Goal: Navigation & Orientation: Find specific page/section

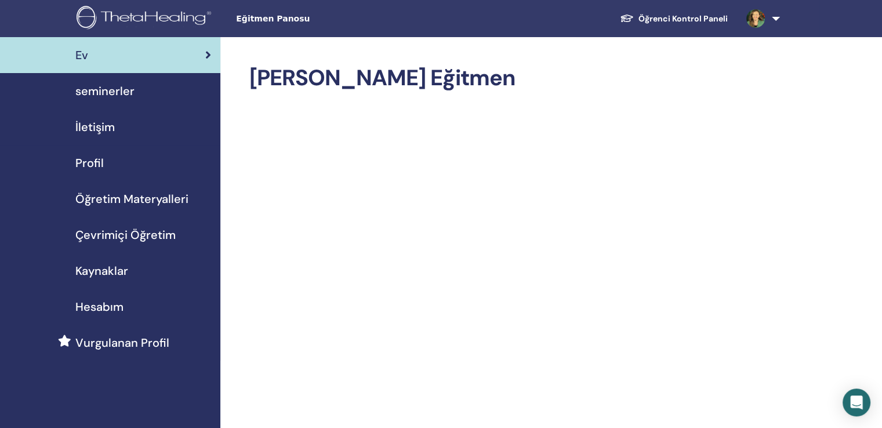
click at [106, 91] on span "seminerler" at bounding box center [104, 90] width 59 height 17
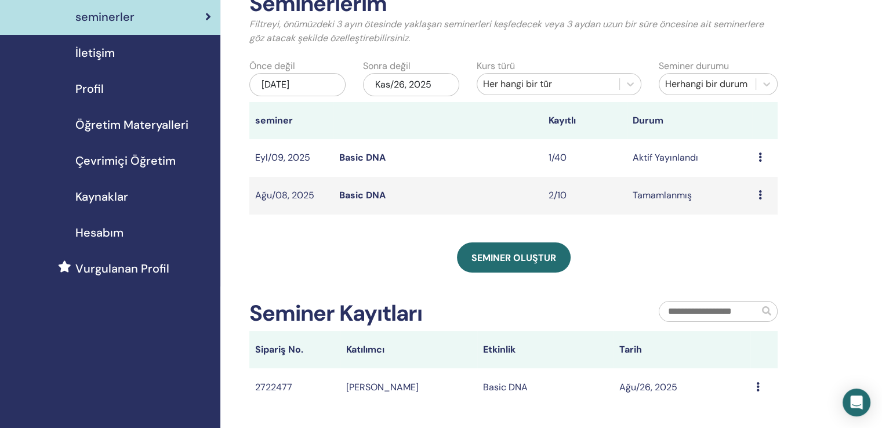
scroll to position [58, 0]
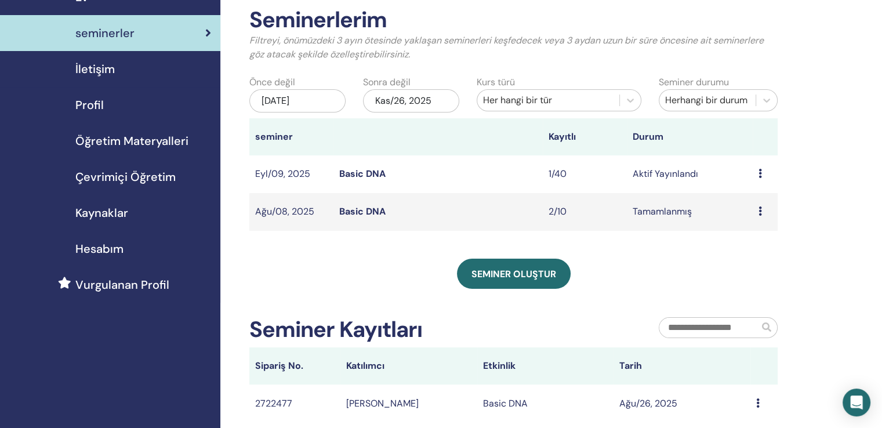
click at [136, 179] on span "Çevrimiçi Öğretim" at bounding box center [125, 176] width 100 height 17
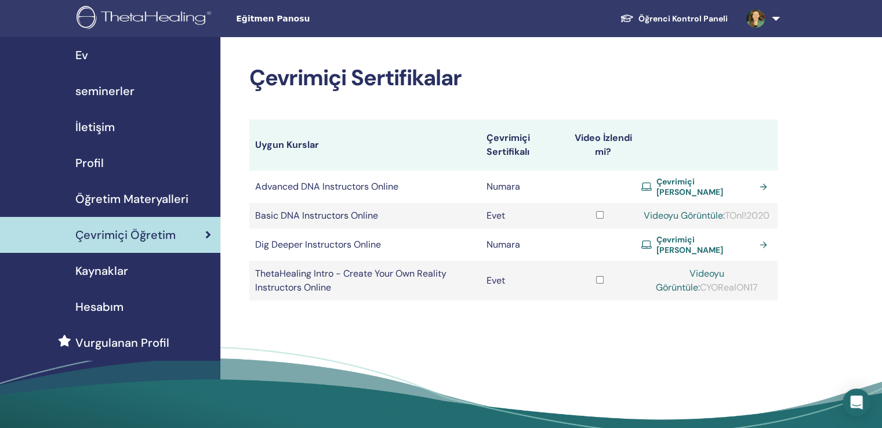
click at [92, 158] on span "Profil" at bounding box center [89, 162] width 28 height 17
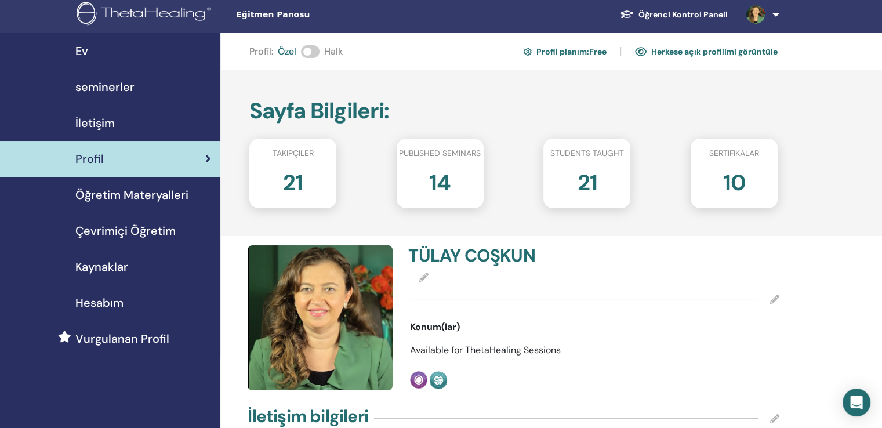
scroll to position [58, 0]
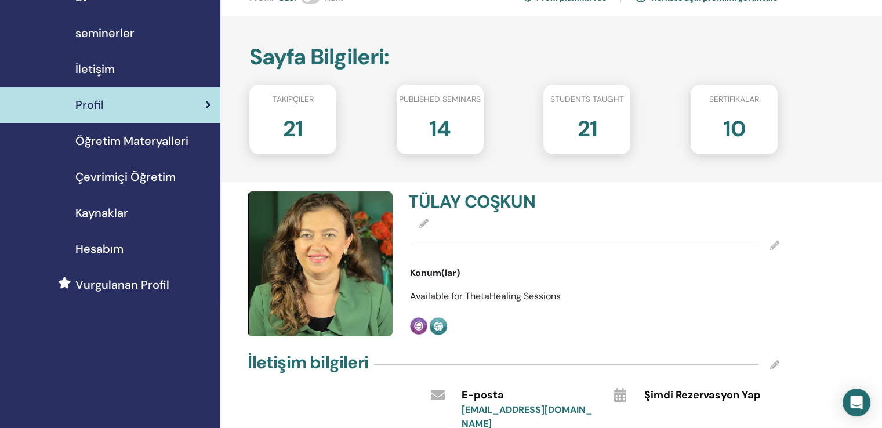
click at [107, 140] on span "Öğretim Materyalleri" at bounding box center [131, 140] width 113 height 17
